Goal: Information Seeking & Learning: Find specific page/section

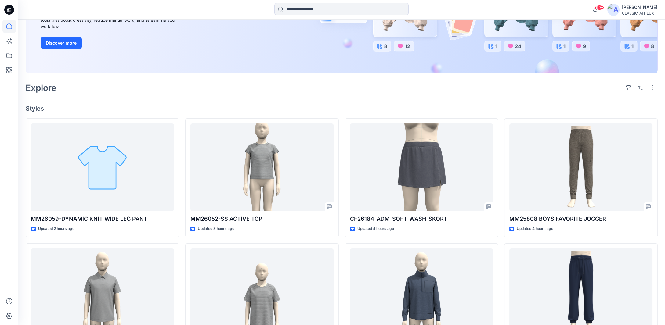
scroll to position [84, 0]
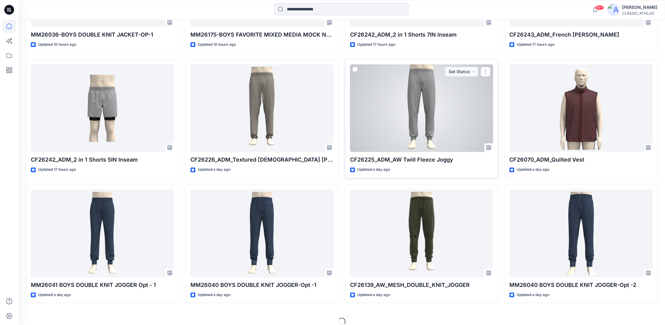
scroll to position [677, 0]
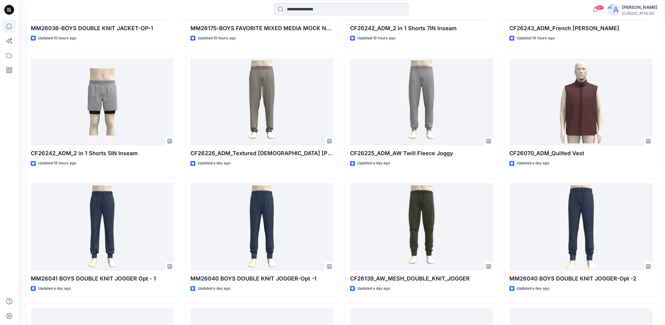
click at [298, 9] on input at bounding box center [341, 9] width 134 height 12
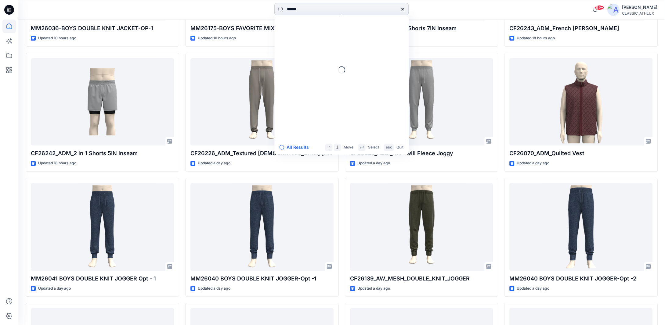
type input "*******"
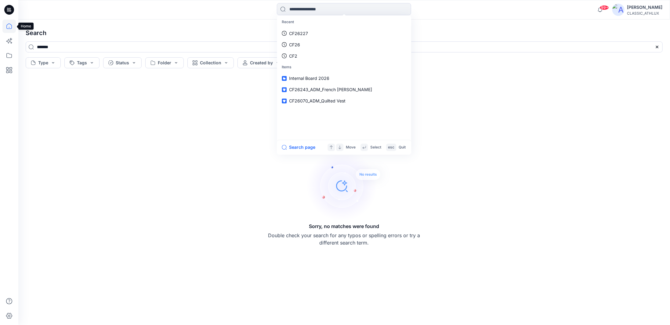
click at [8, 25] on icon at bounding box center [8, 26] width 13 height 13
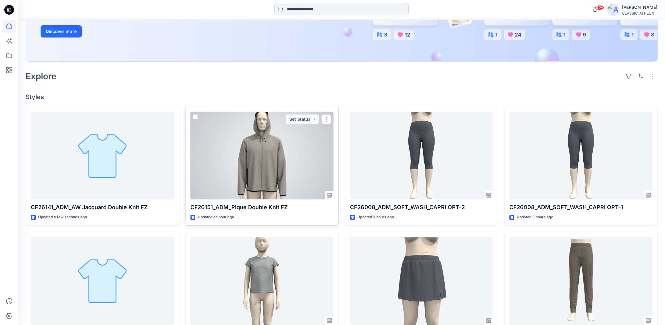
scroll to position [122, 0]
click at [264, 172] on div at bounding box center [262, 155] width 143 height 88
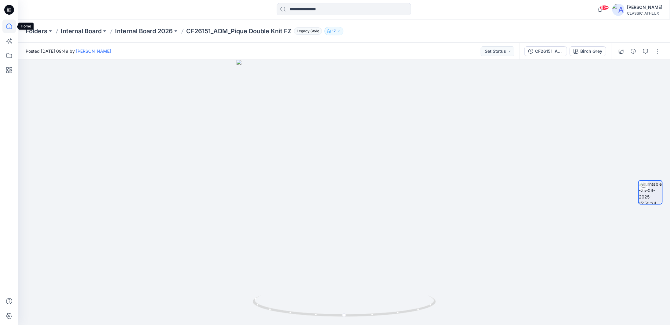
click at [5, 27] on icon at bounding box center [8, 26] width 13 height 13
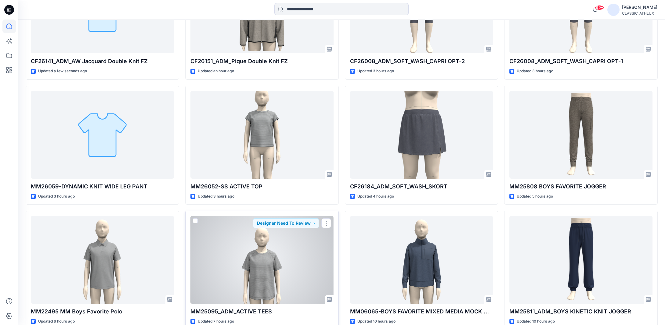
scroll to position [275, 0]
